Goal: Find specific page/section: Find specific page/section

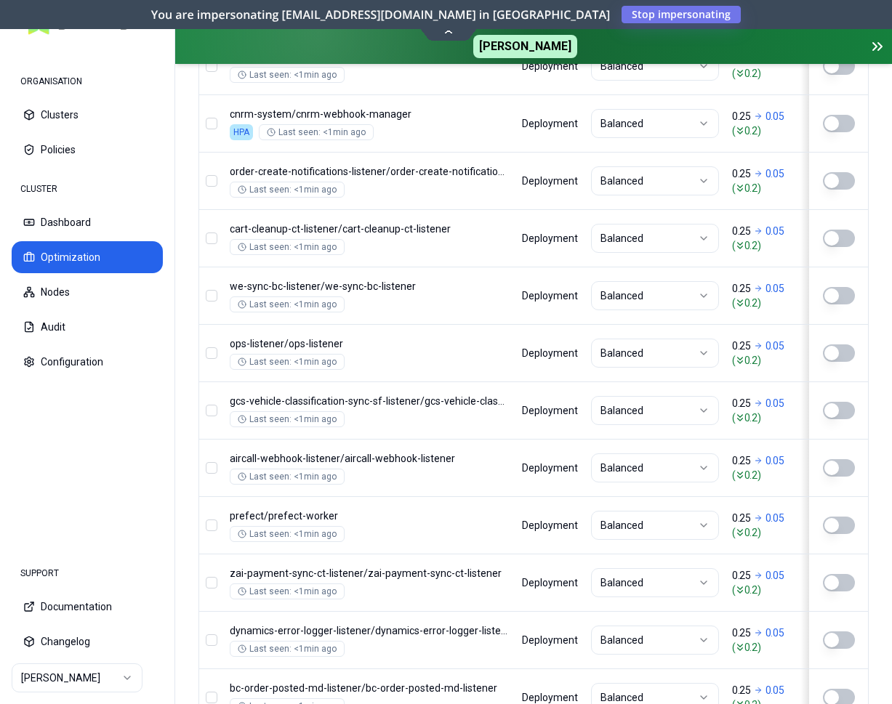
scroll to position [1976, 0]
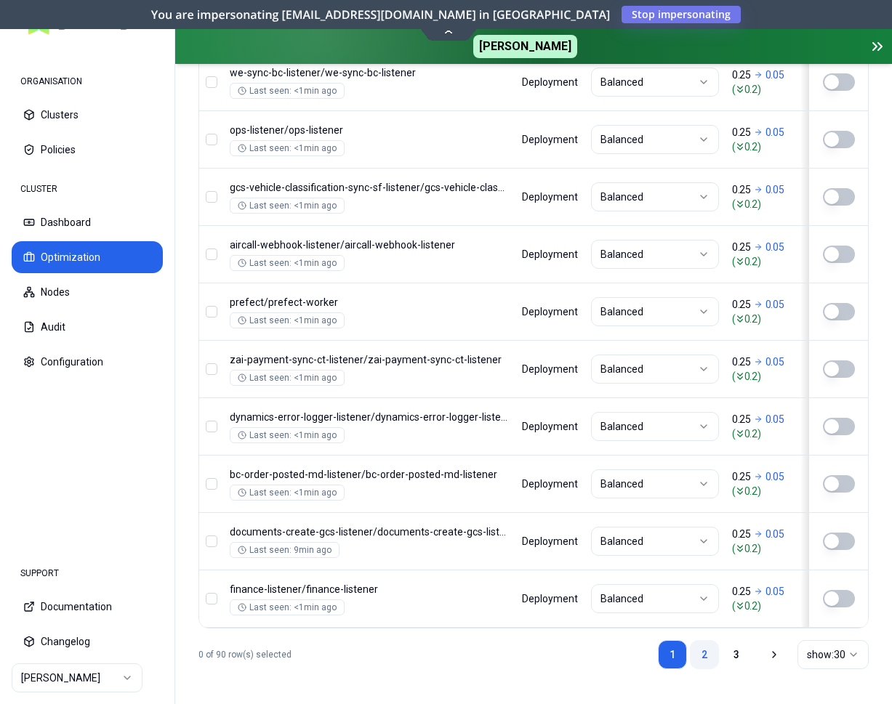
click at [702, 656] on link "2" at bounding box center [704, 654] width 29 height 29
